Goal: Contribute content: Contribute content

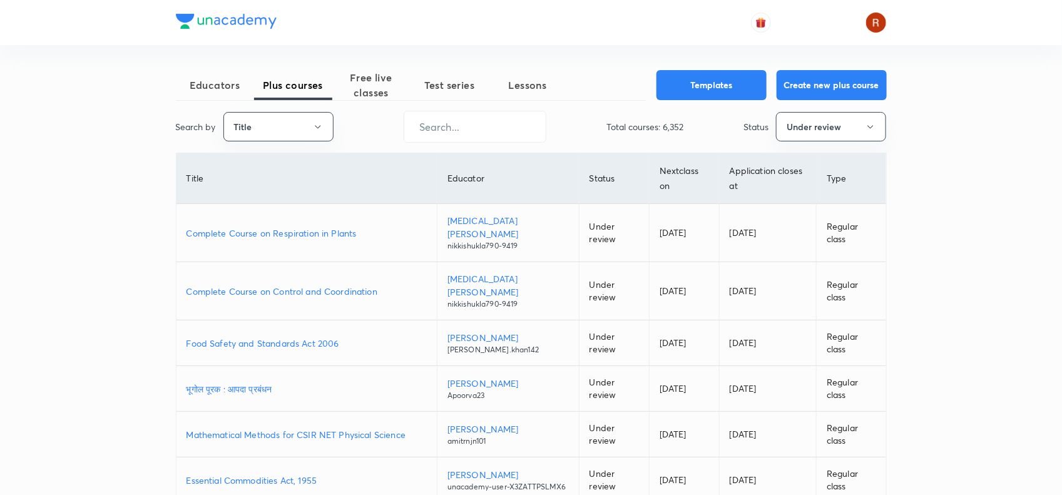
click at [365, 101] on div "Educators Plus courses Free live classes Test series Lessons Templates Create n…" at bounding box center [531, 399] width 711 height 659
click at [367, 91] on span "Free live classes" at bounding box center [371, 85] width 78 height 30
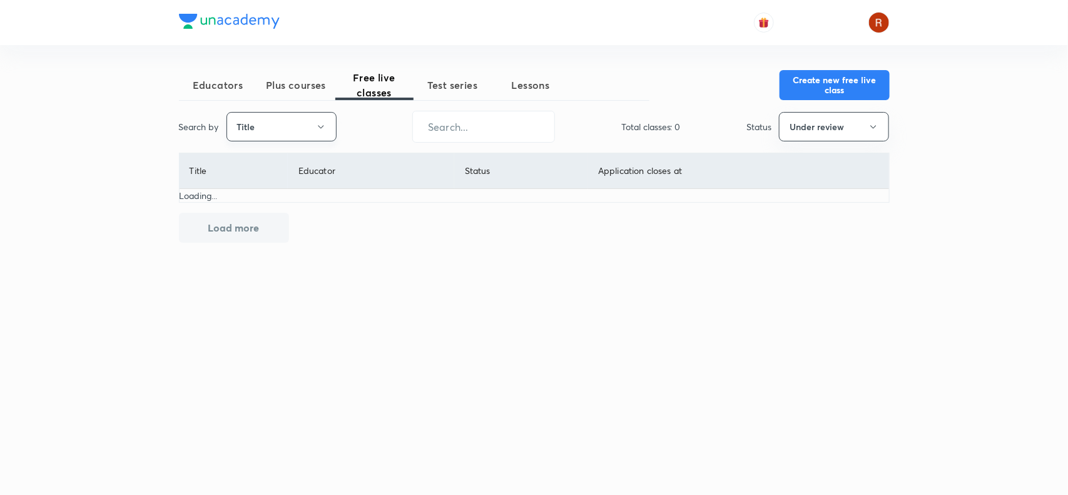
click at [302, 130] on button "Title" at bounding box center [281, 126] width 110 height 29
click at [283, 183] on span "Username" at bounding box center [282, 187] width 94 height 13
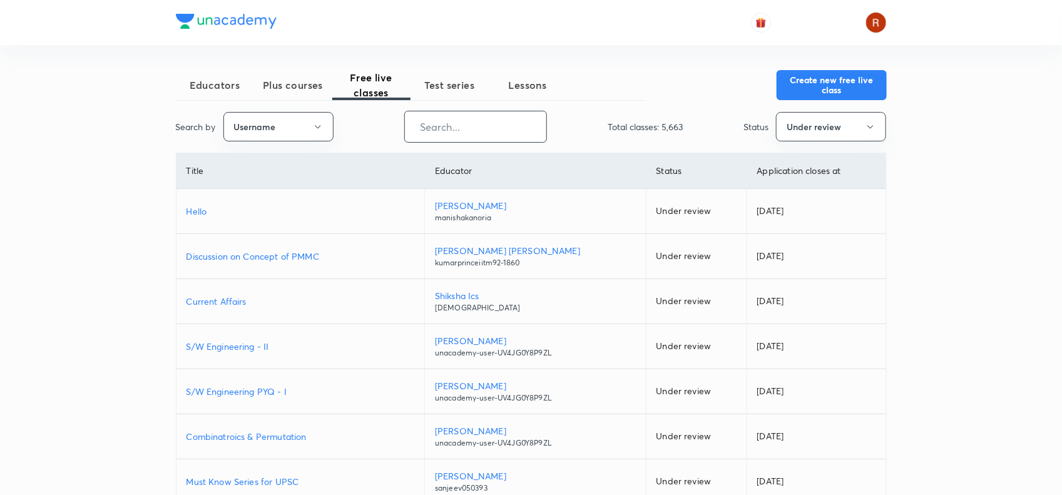
click at [455, 141] on input "text" at bounding box center [475, 127] width 141 height 32
paste input "hellosonu01"
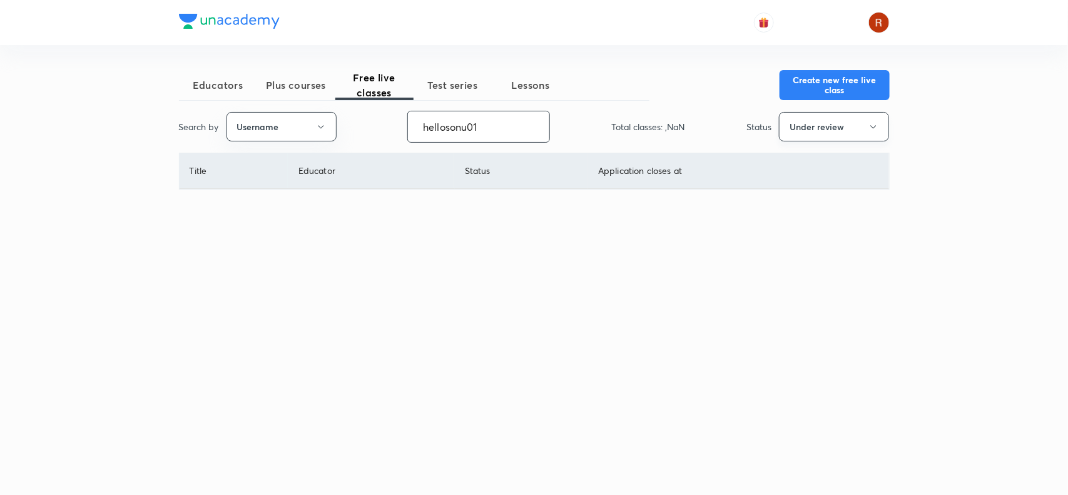
type input "hellosonu01"
click at [780, 127] on button "Under review" at bounding box center [834, 126] width 110 height 29
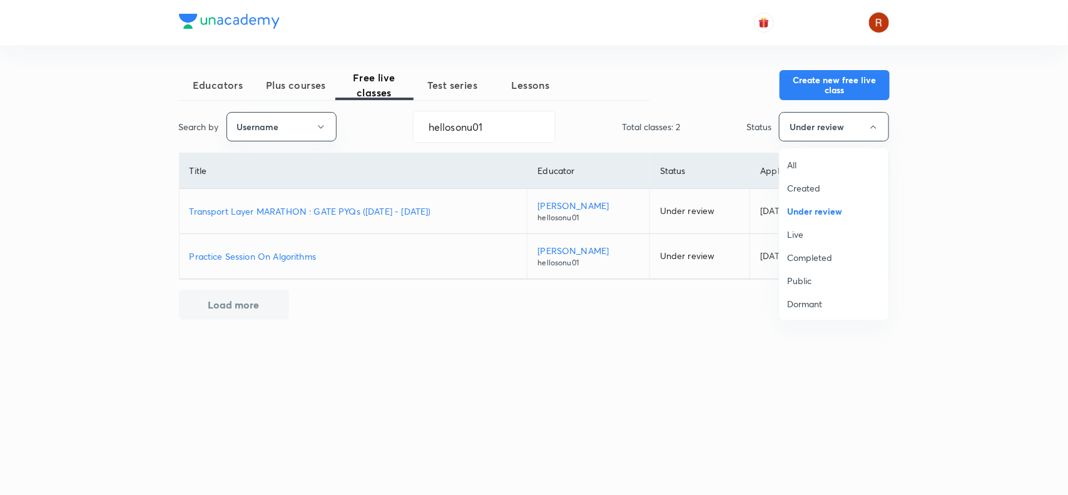
click at [513, 461] on div at bounding box center [534, 247] width 1068 height 495
click at [367, 210] on p "Transport Layer MARATHON : GATE PYQs ([DATE] - [DATE])" at bounding box center [354, 211] width 328 height 13
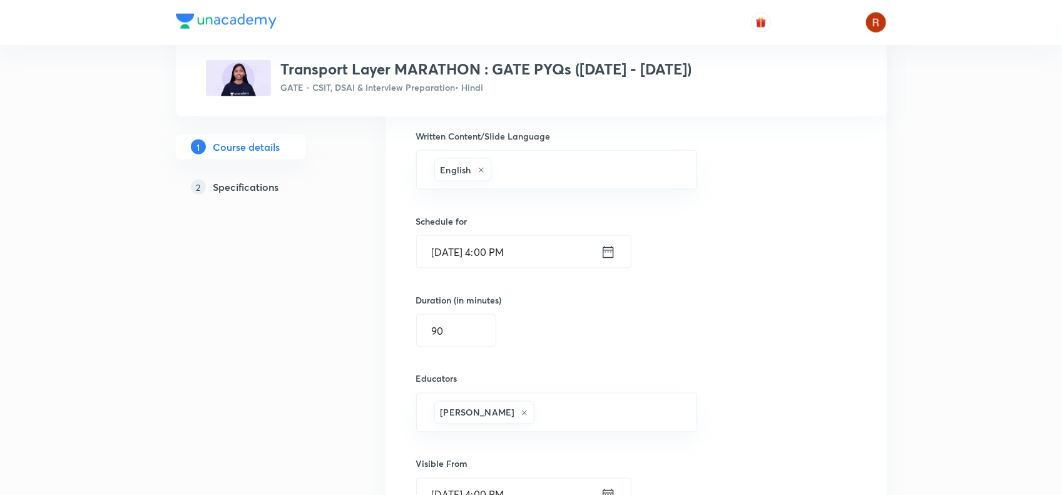
scroll to position [710, 0]
click at [432, 255] on input "Apr 3, 2021, 4:00 PM" at bounding box center [509, 251] width 184 height 32
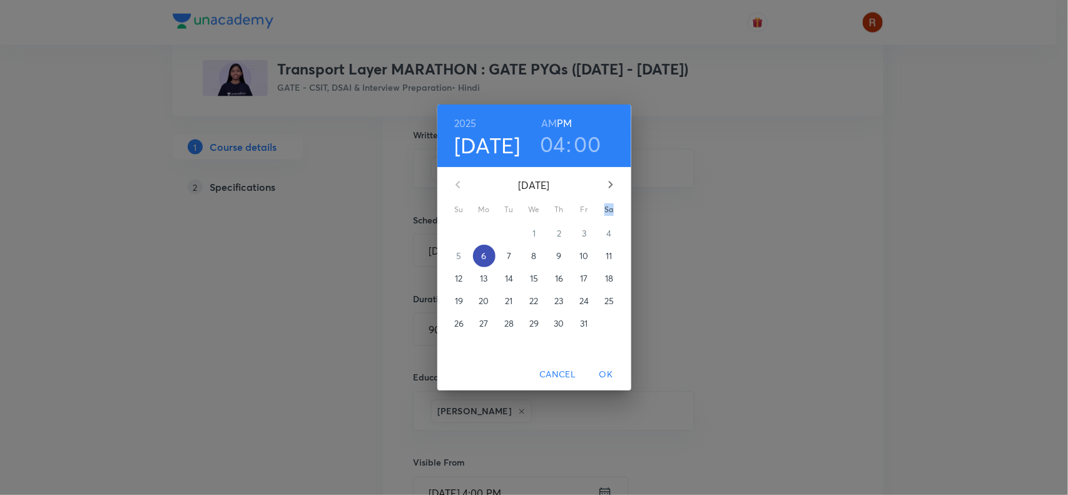
click at [477, 257] on div "2025 Oct 6 04 : 00 AM PM October 2025 Su Mo Tu We Th Fr Sa 28 29 30 1 2 3 4 5 6…" at bounding box center [534, 247] width 1068 height 495
click at [295, 195] on div "2025 Oct 6 04 : 00 AM PM October 2025 Su Mo Tu We Th Fr Sa 28 29 30 1 2 3 4 5 6…" at bounding box center [534, 247] width 1068 height 495
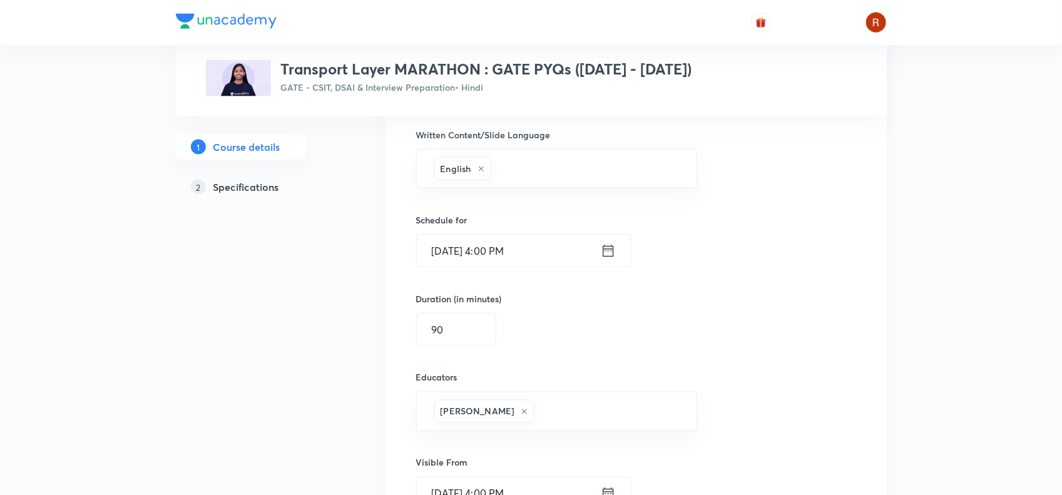
drag, startPoint x: 433, startPoint y: 254, endPoint x: 527, endPoint y: 255, distance: 93.9
click at [527, 255] on input "Apr 3, 2021, 4:00 PM" at bounding box center [509, 251] width 184 height 32
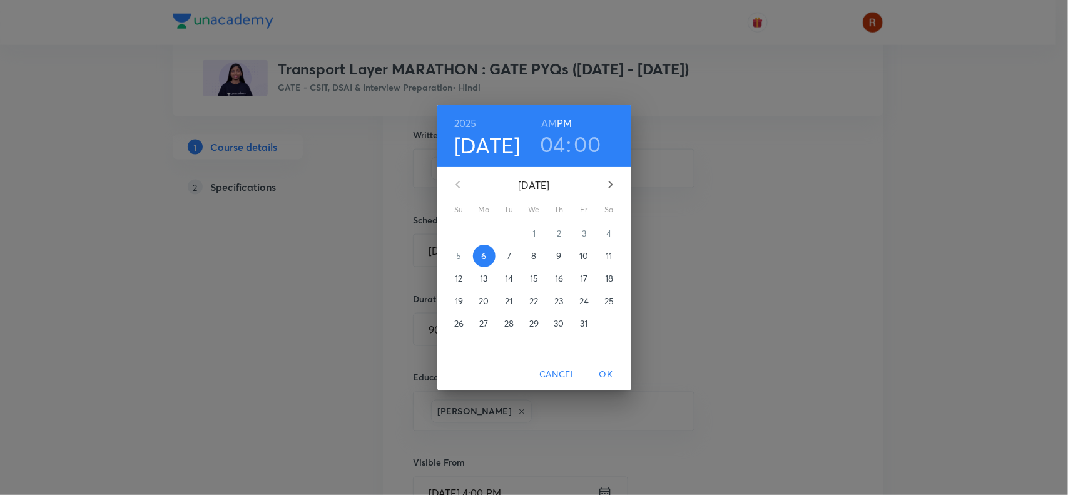
click at [412, 233] on div "2025 Oct 6 04 : 00 AM PM October 2025 Su Mo Tu We Th Fr Sa 28 29 30 1 2 3 4 5 6…" at bounding box center [534, 247] width 1068 height 495
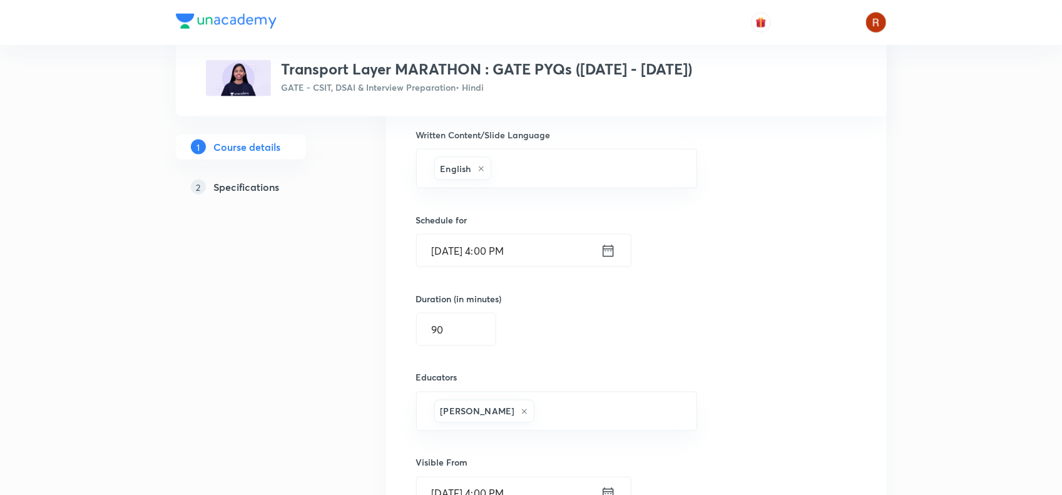
click at [438, 257] on input "Apr 3, 2021, 4:00 PM" at bounding box center [509, 251] width 184 height 32
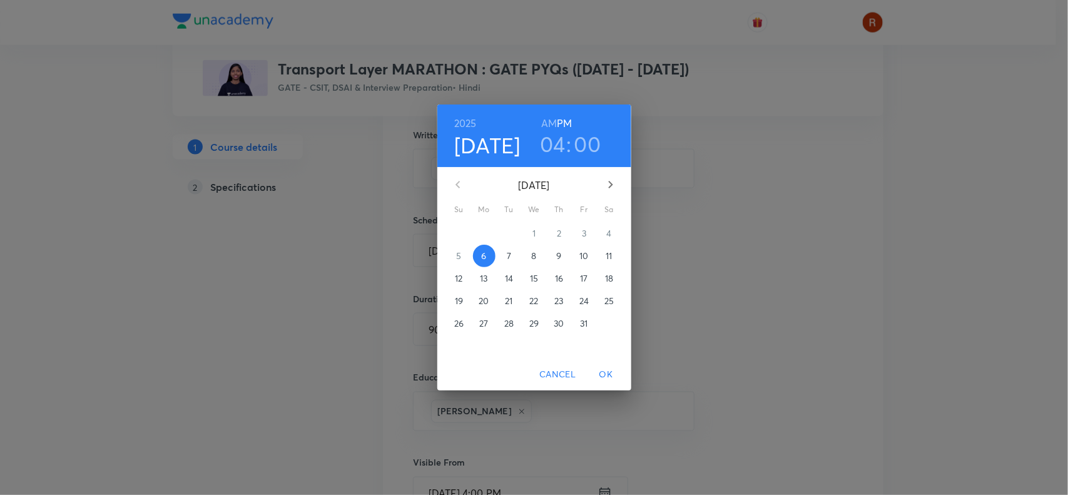
click at [327, 220] on div "2025 Oct 6 04 : 00 AM PM October 2025 Su Mo Tu We Th Fr Sa 28 29 30 1 2 3 4 5 6…" at bounding box center [534, 247] width 1068 height 495
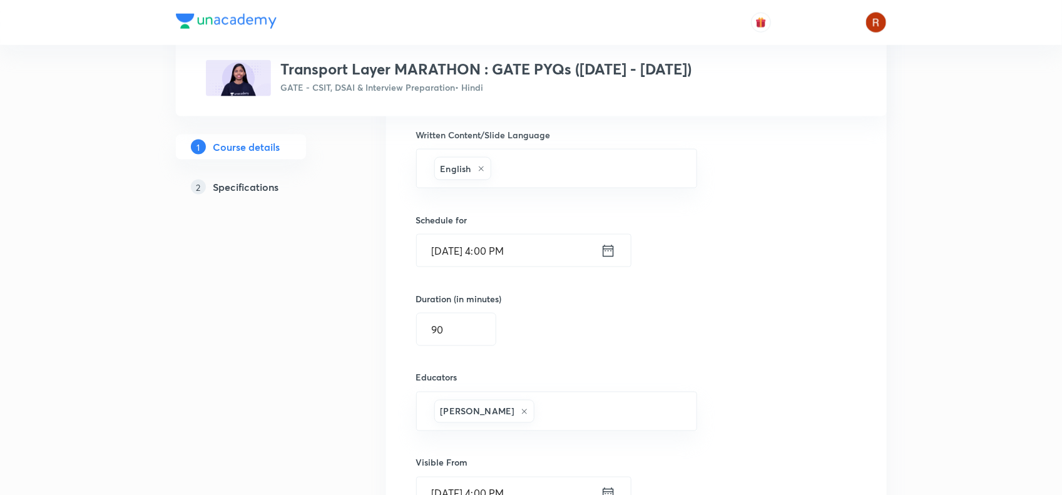
click at [439, 255] on input "Apr 3, 2021, 4:00 PM" at bounding box center [509, 251] width 184 height 32
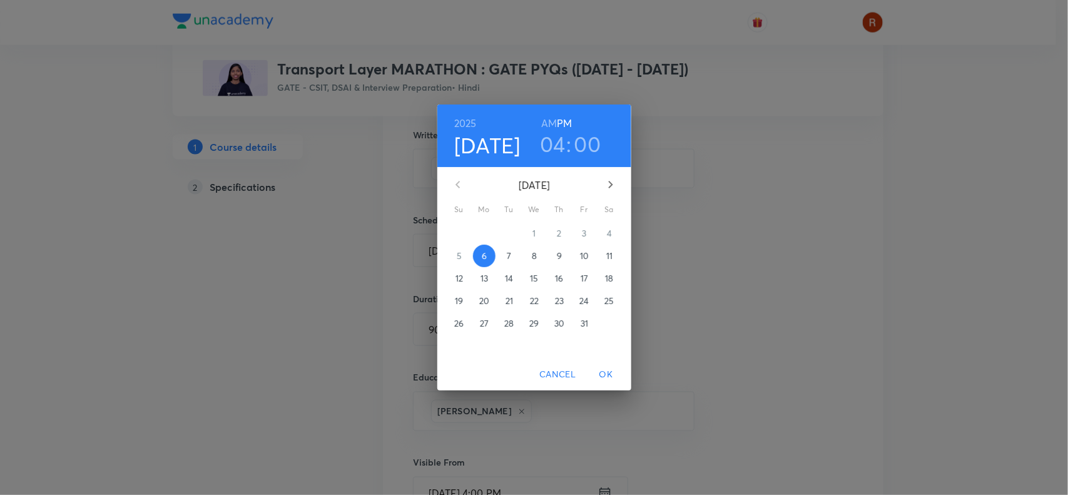
click at [439, 255] on div "28 29 30 1 2 3 4 5 6 7 8 9 10 11 12 13 14 15 16 17 18 19 20 21 22 23 24 25 26 2…" at bounding box center [534, 289] width 194 height 135
click at [341, 188] on div "2025 Oct 6 04 : 00 AM PM October 2025 Su Mo Tu We Th Fr Sa 28 29 30 1 2 3 4 5 6…" at bounding box center [534, 247] width 1068 height 495
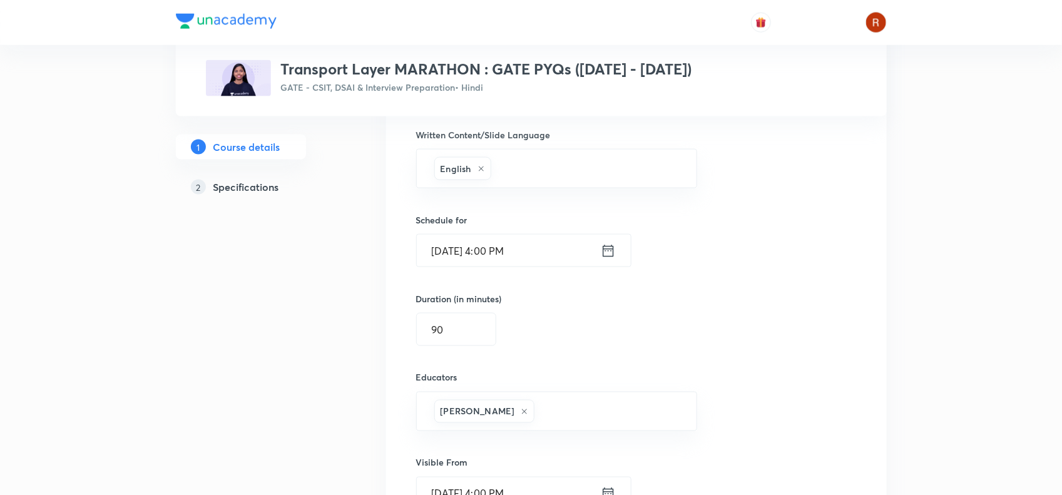
click at [477, 253] on input "Apr 3, 2021, 4:00 PM" at bounding box center [509, 251] width 184 height 32
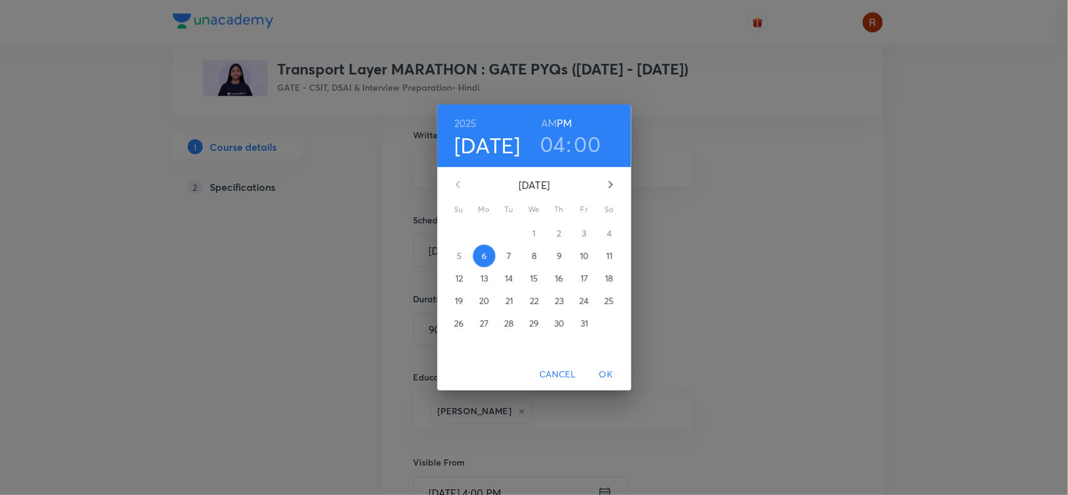
click at [477, 253] on div "5 6 7 8 9 10 11" at bounding box center [534, 256] width 194 height 23
click at [317, 185] on div "2025 Oct 6 04 : 00 AM PM October 2025 Su Mo Tu We Th Fr Sa 28 29 30 1 2 3 4 5 6…" at bounding box center [534, 247] width 1068 height 495
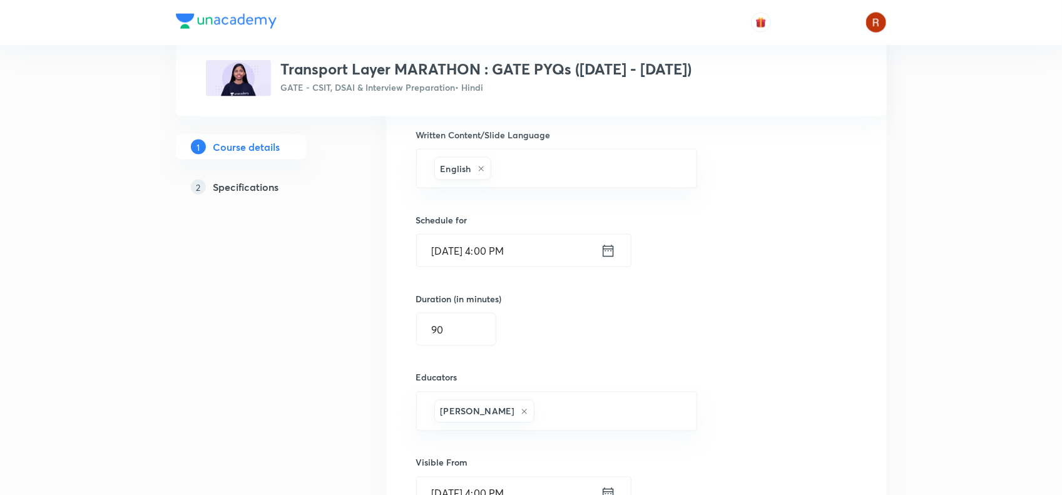
click at [392, 61] on h3 "Transport Layer MARATHON : GATE PYQs ([DATE] - [DATE])" at bounding box center [486, 69] width 411 height 18
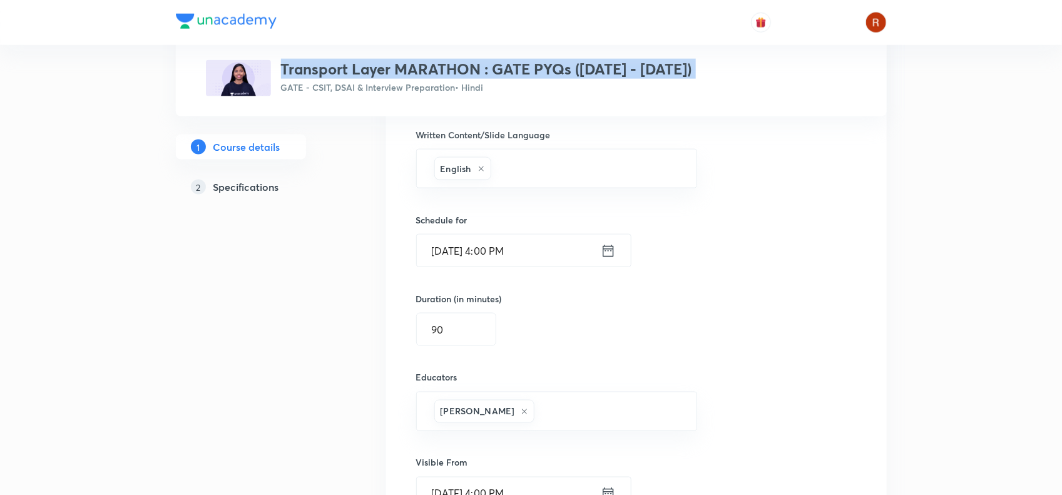
click at [392, 61] on h3 "Transport Layer MARATHON : GATE PYQs ([DATE] - [DATE])" at bounding box center [486, 69] width 411 height 18
copy h3 "Transport Layer MARATHON : GATE PYQs ([DATE] - [DATE])"
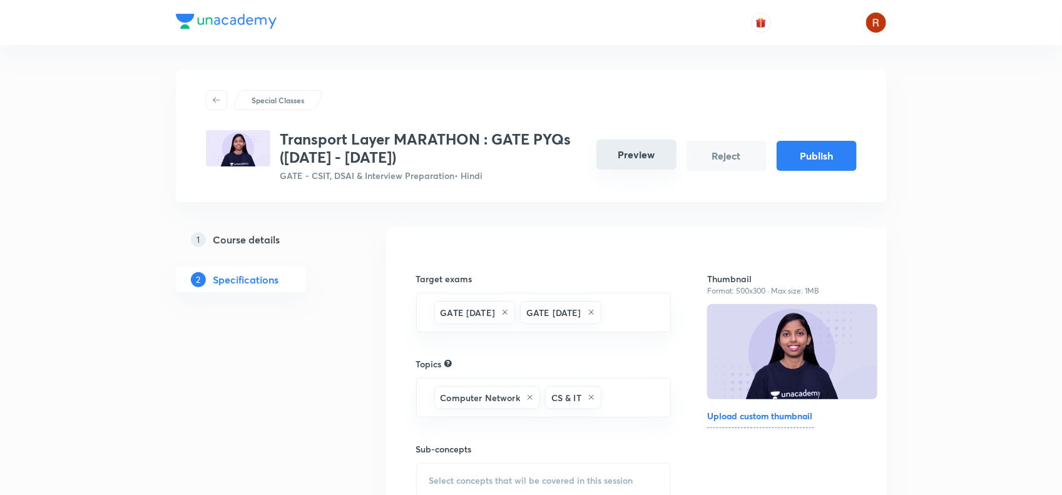
click at [641, 157] on button "Preview" at bounding box center [636, 155] width 80 height 30
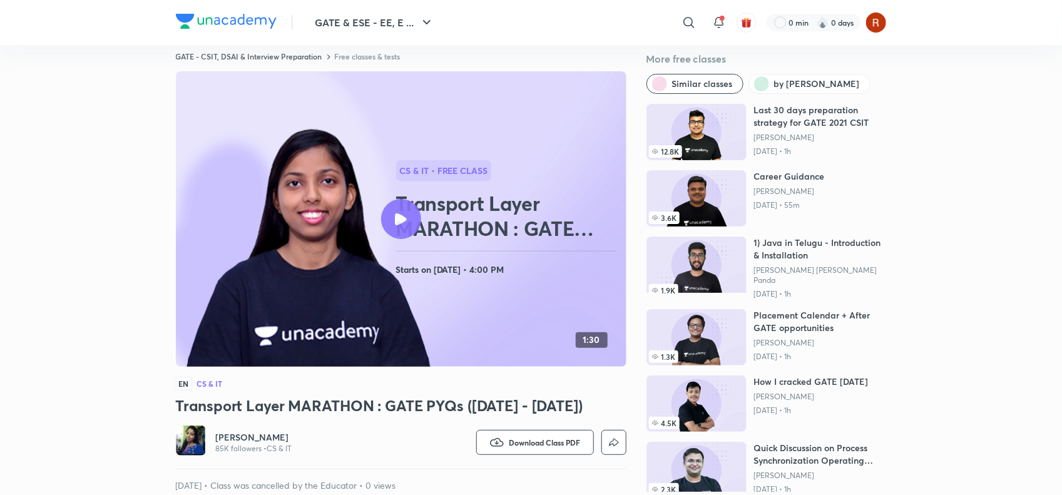
scroll to position [1, 0]
